Goal: Task Accomplishment & Management: Manage account settings

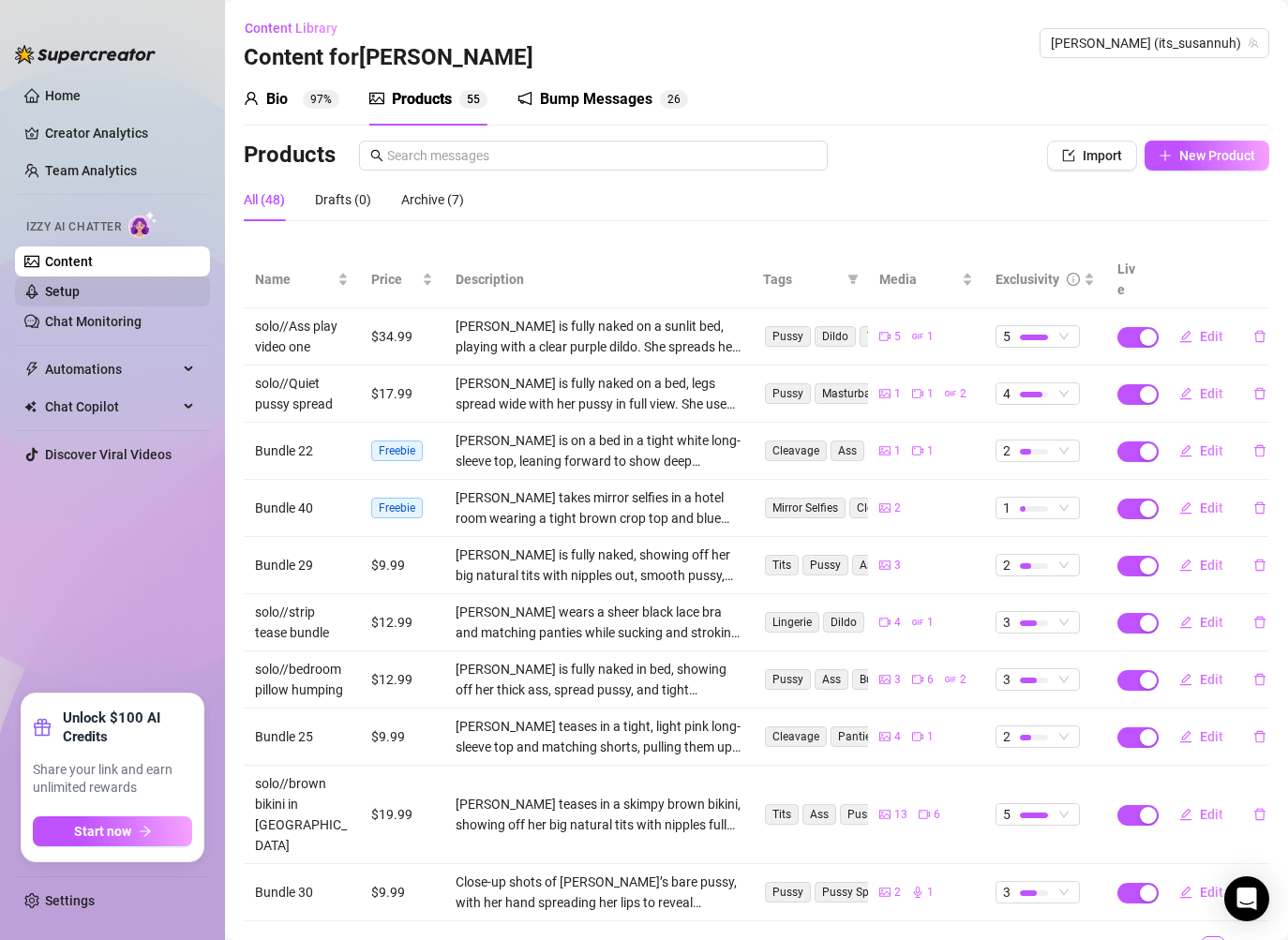
click at [80, 295] on link "Setup" at bounding box center [62, 291] width 35 height 15
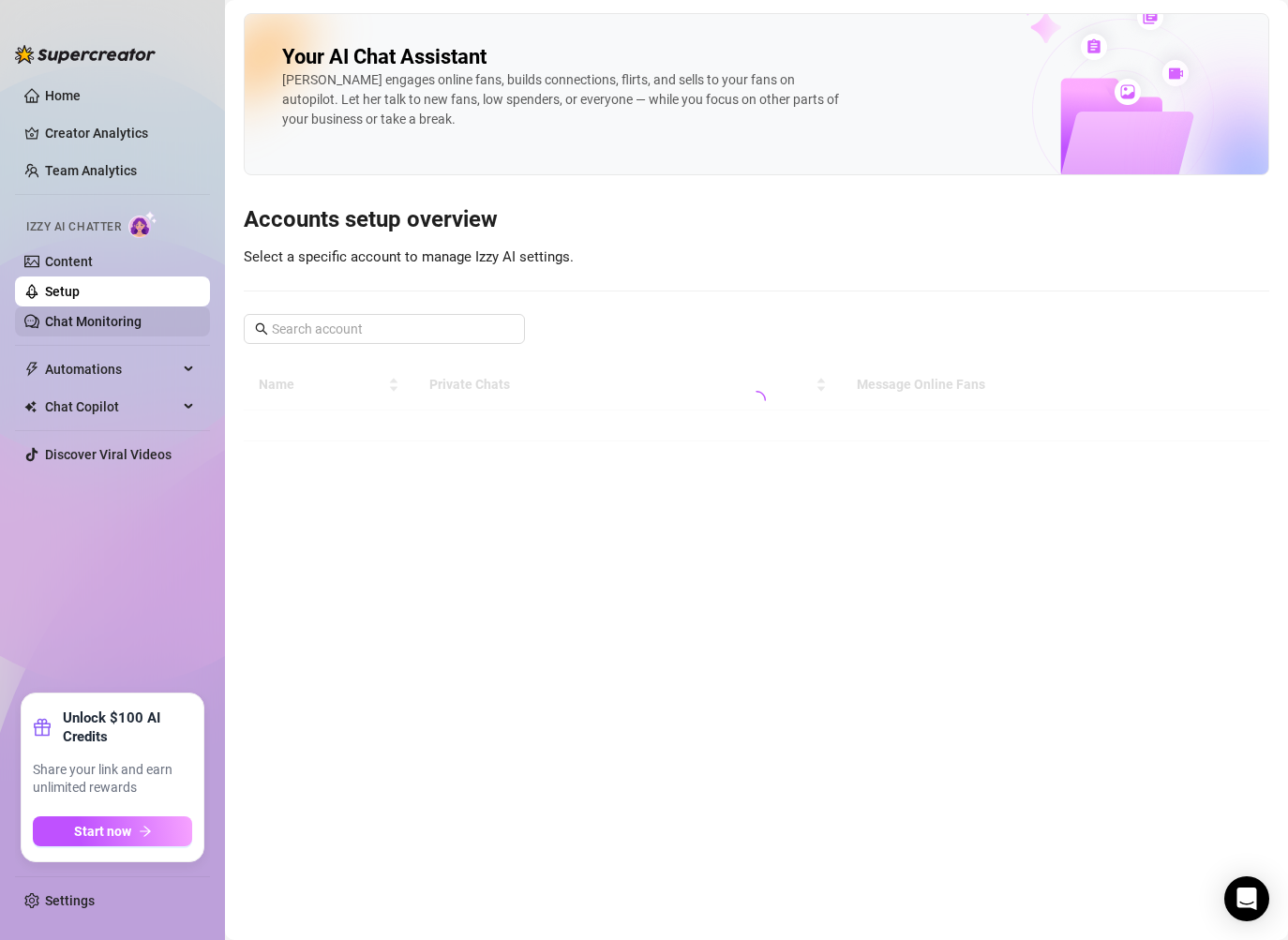
click at [110, 317] on link "Chat Monitoring" at bounding box center [93, 321] width 97 height 15
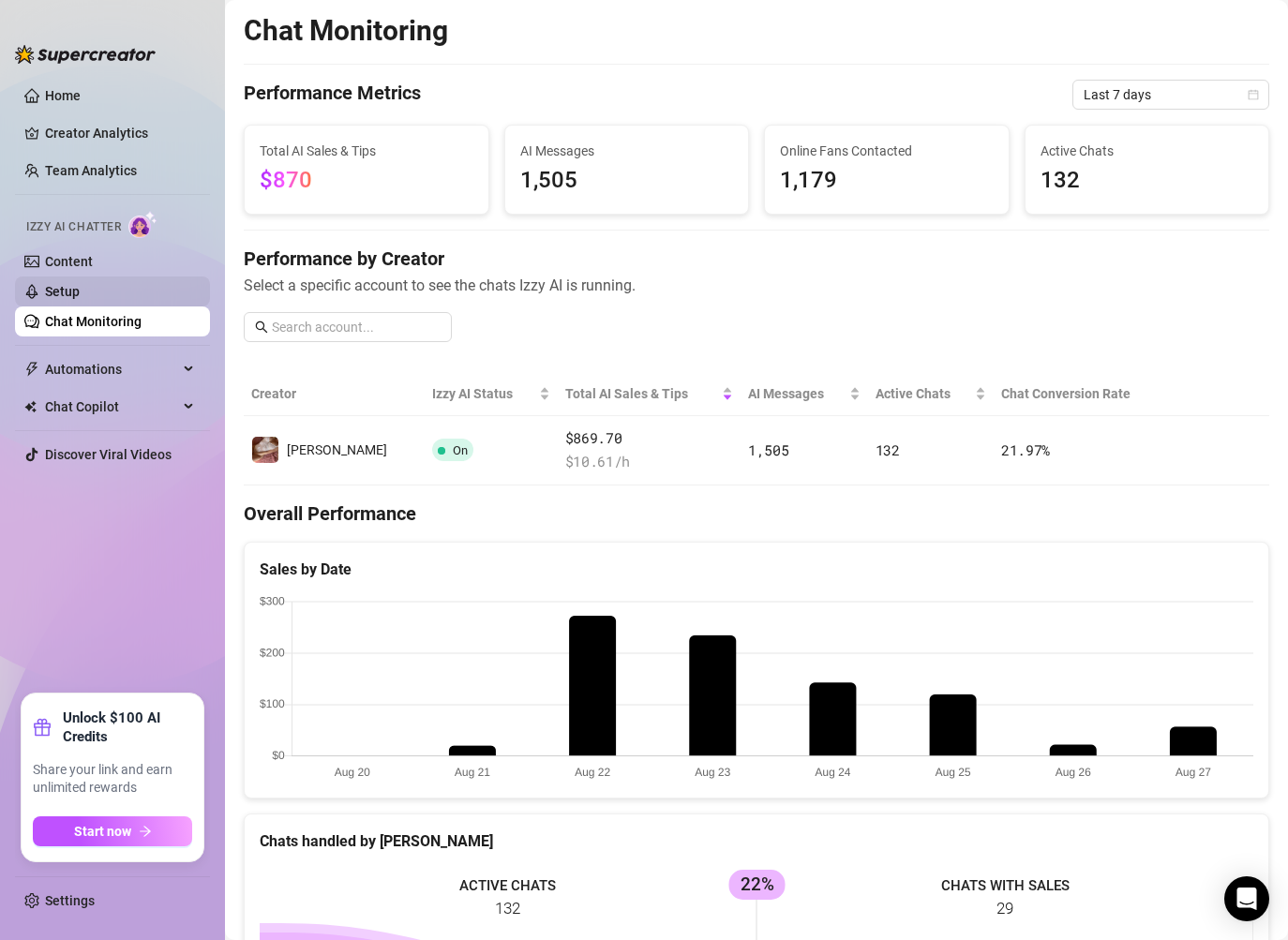
click at [80, 296] on link "Setup" at bounding box center [62, 291] width 35 height 15
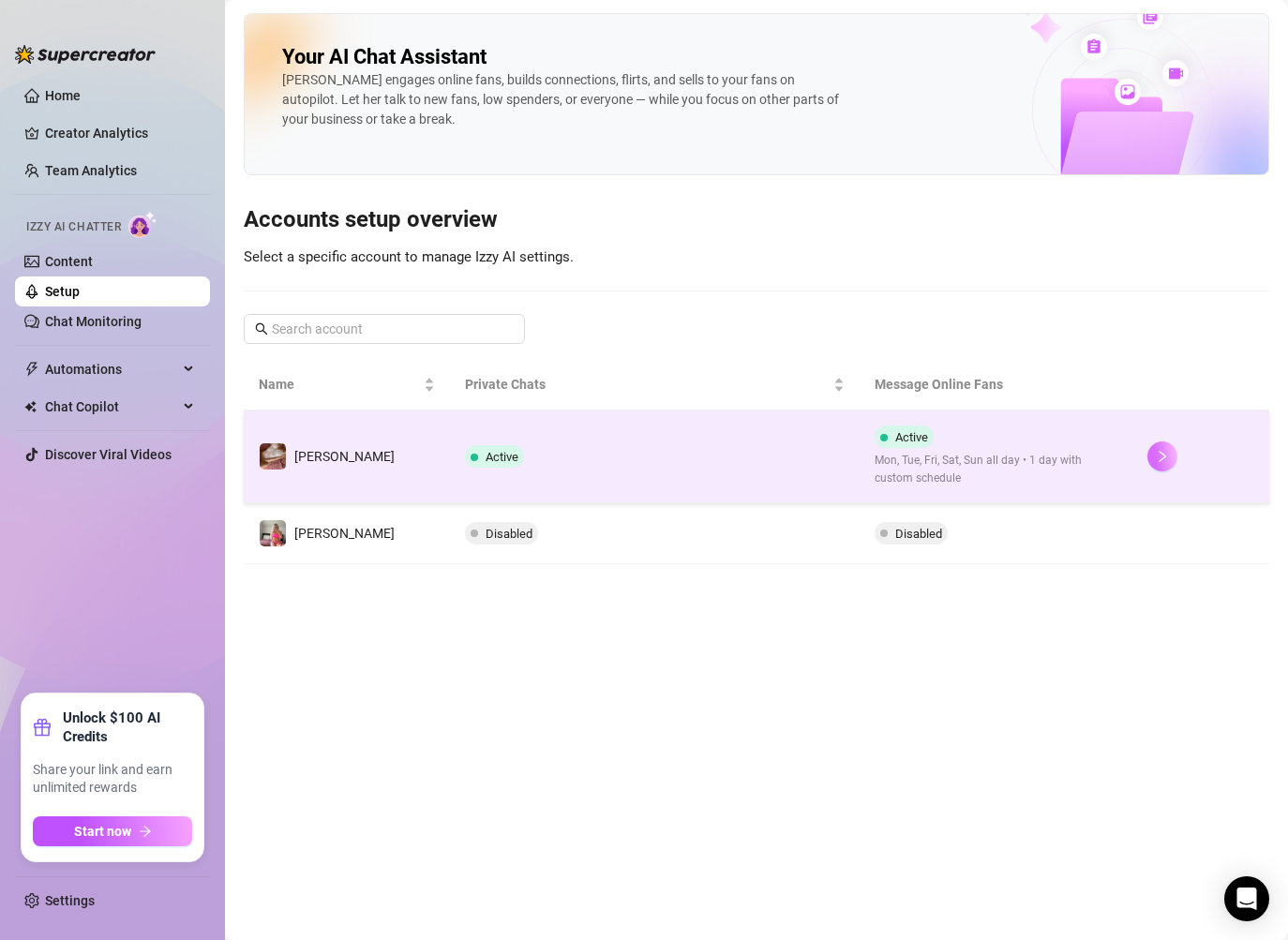
click at [1161, 454] on icon "right" at bounding box center [1161, 456] width 13 height 13
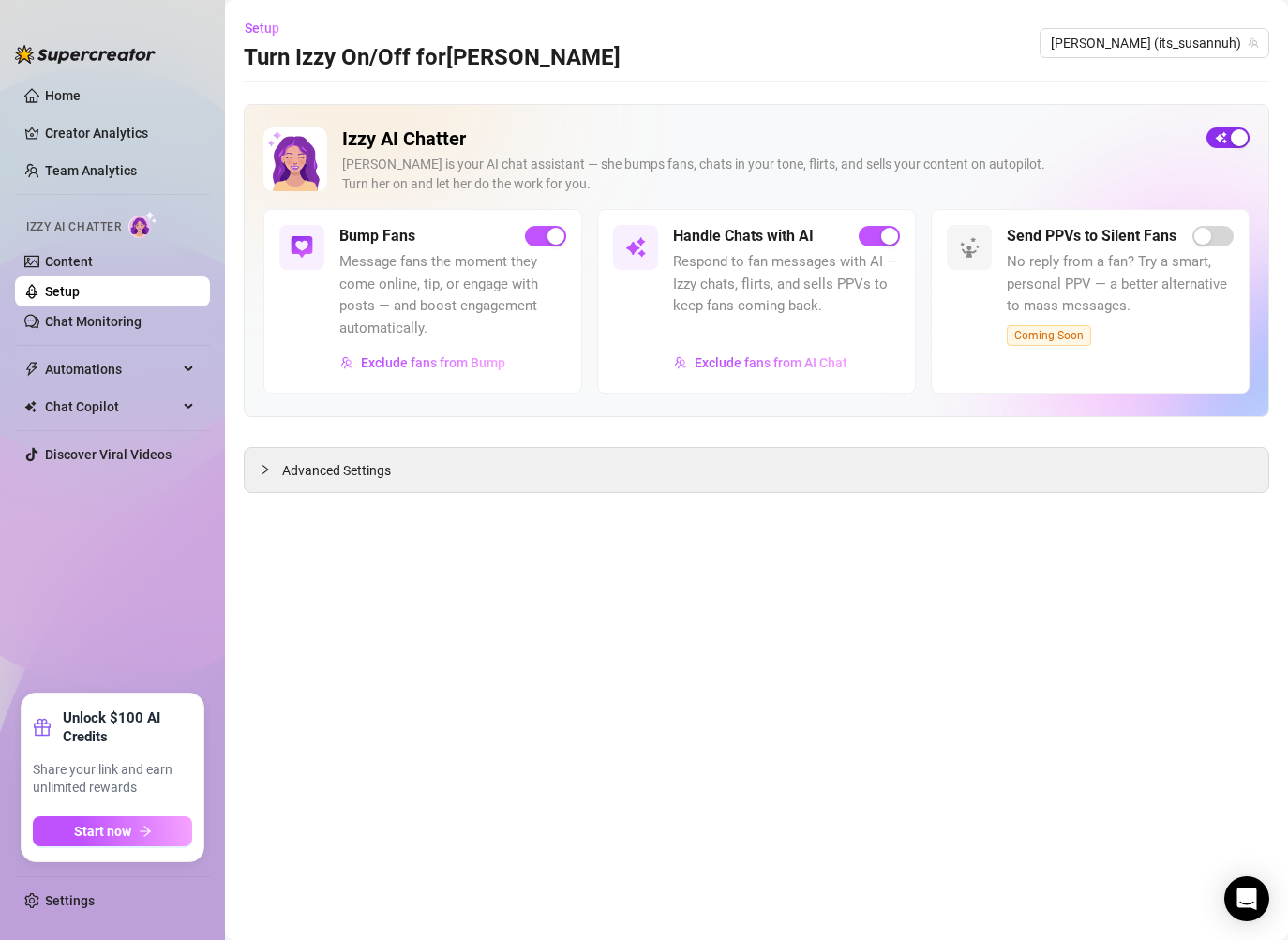
click at [1236, 135] on div "button" at bounding box center [1238, 137] width 17 height 17
